Goal: Transaction & Acquisition: Purchase product/service

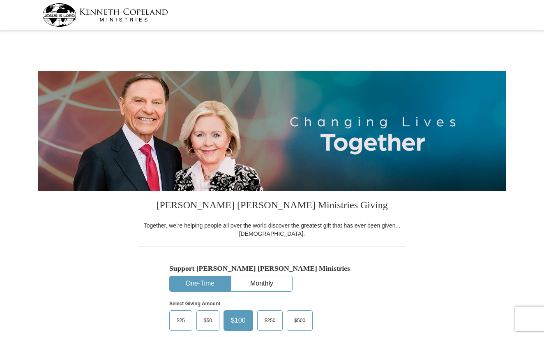
select select "NC"
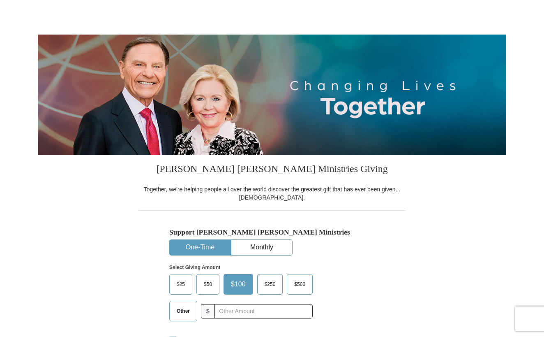
scroll to position [72, 0]
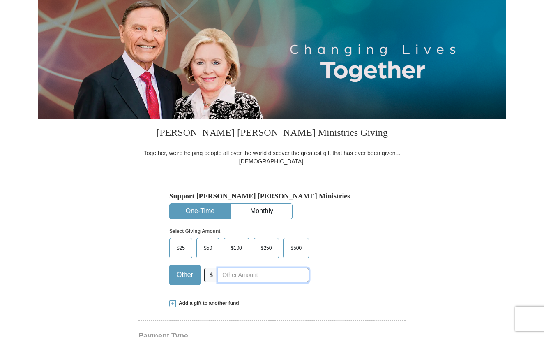
click at [237, 277] on input "text" at bounding box center [263, 274] width 91 height 14
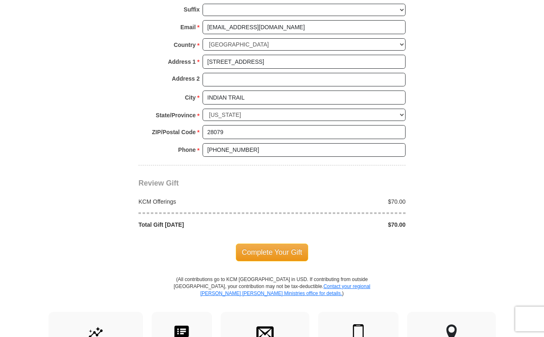
scroll to position [631, 0]
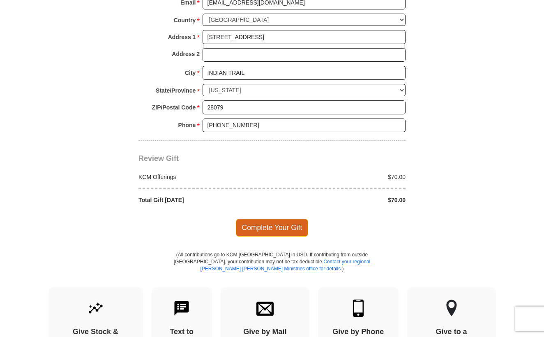
type input "70.00"
click at [282, 224] on span "Complete Your Gift" at bounding box center [272, 227] width 73 height 17
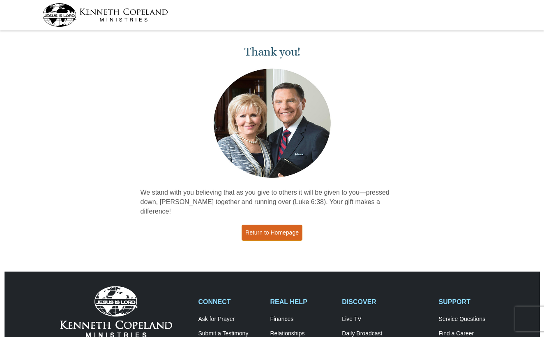
click at [281, 225] on link "Return to Homepage" at bounding box center [272, 232] width 61 height 16
